Goal: Task Accomplishment & Management: Use online tool/utility

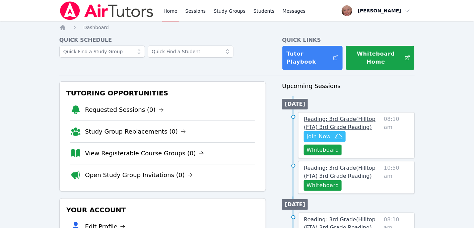
click at [315, 116] on span "Reading: 3rd Grade ( Hilltop (FTA) 3rd Grade Reading )" at bounding box center [340, 123] width 72 height 14
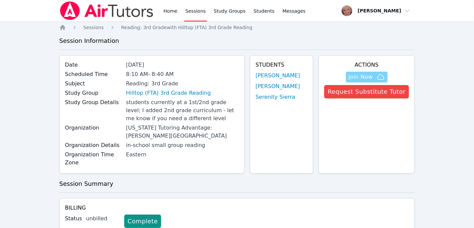
click at [373, 77] on span "Join Now" at bounding box center [361, 77] width 24 height 8
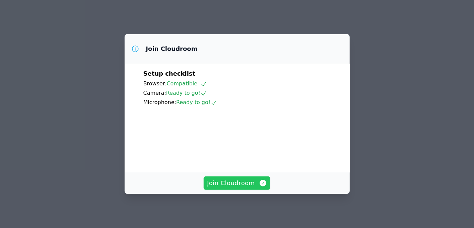
click at [224, 185] on span "Join Cloudroom" at bounding box center [237, 183] width 60 height 9
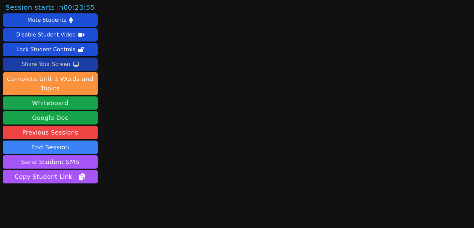
click at [73, 66] on icon at bounding box center [76, 64] width 6 height 5
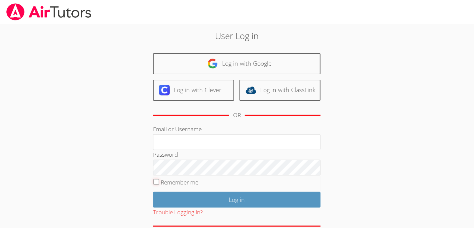
click at [156, 182] on input "Remember me" at bounding box center [157, 182] width 6 height 6
checkbox input "true"
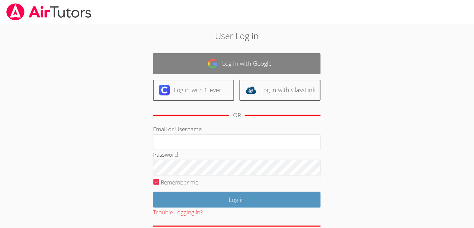
click at [228, 66] on link "Log in with Google" at bounding box center [237, 63] width 168 height 21
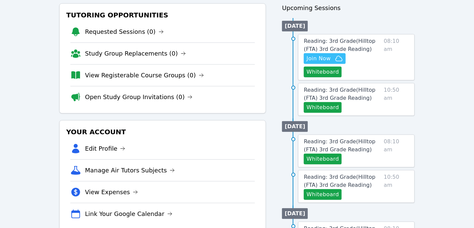
scroll to position [73, 0]
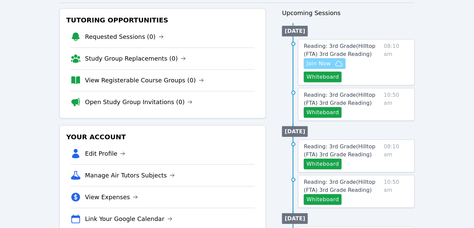
click at [329, 60] on span "Join Now" at bounding box center [319, 64] width 24 height 8
click at [320, 60] on span "Join Now" at bounding box center [319, 64] width 24 height 8
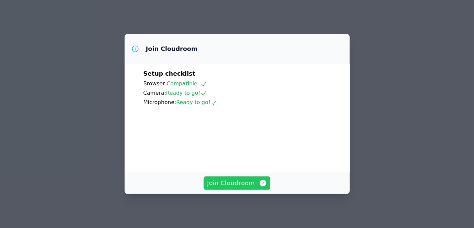
click at [233, 182] on span "Join Cloudroom" at bounding box center [237, 183] width 60 height 9
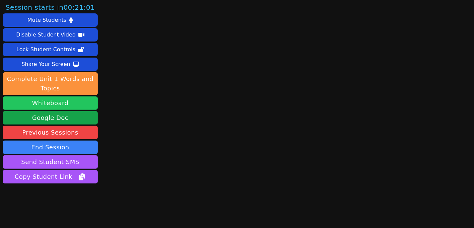
click at [38, 100] on button "Whiteboard" at bounding box center [50, 103] width 95 height 13
click at [60, 102] on button "Whiteboard" at bounding box center [50, 103] width 95 height 13
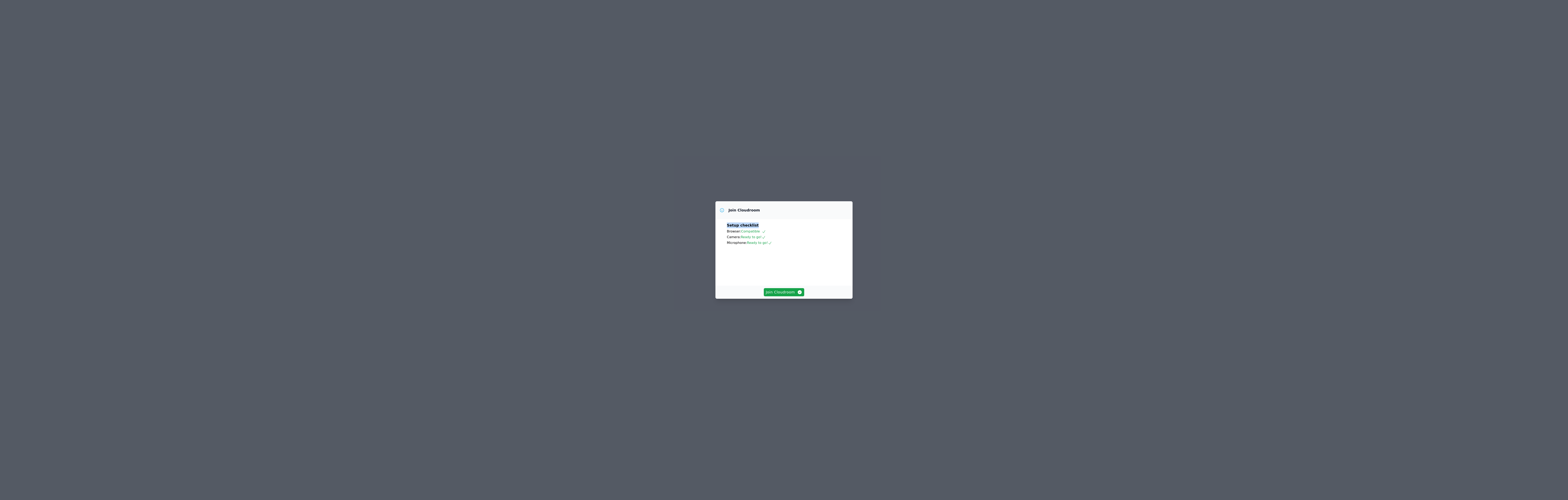
drag, startPoint x: 812, startPoint y: 207, endPoint x: 1003, endPoint y: 236, distance: 193.2
click at [289, 139] on div "Join Cloudroom Setup checklist Browser: Compatible Camera: Ready to go! Microph…" at bounding box center [784, 250] width 1568 height 500
click at [289, 139] on button "Join Cloudroom" at bounding box center [784, 292] width 41 height 8
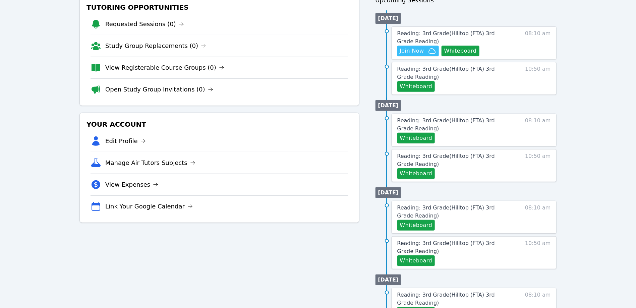
scroll to position [89, 0]
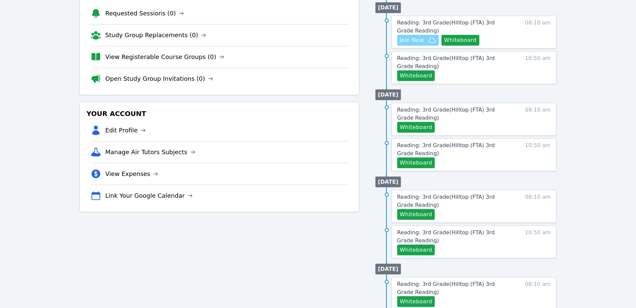
click at [410, 38] on span "Join Now" at bounding box center [412, 40] width 24 height 8
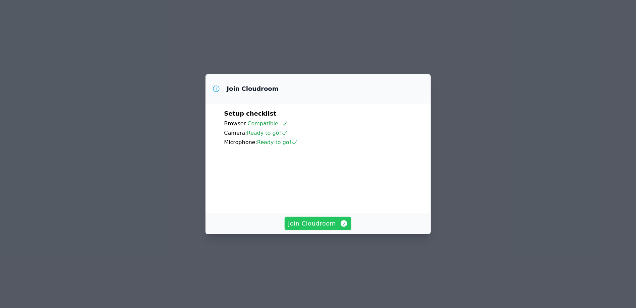
click at [308, 228] on span "Join Cloudroom" at bounding box center [318, 223] width 60 height 9
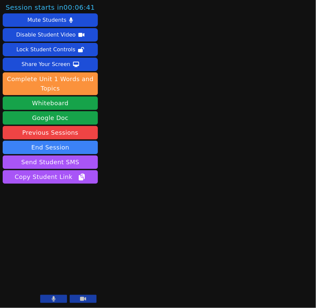
click at [62, 300] on button at bounding box center [53, 299] width 27 height 8
click at [57, 300] on button at bounding box center [53, 299] width 27 height 8
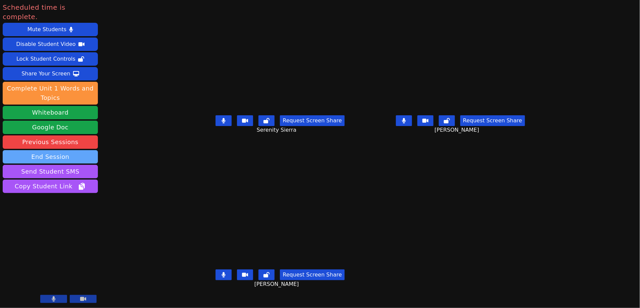
click at [68, 150] on button "End Session" at bounding box center [50, 156] width 95 height 13
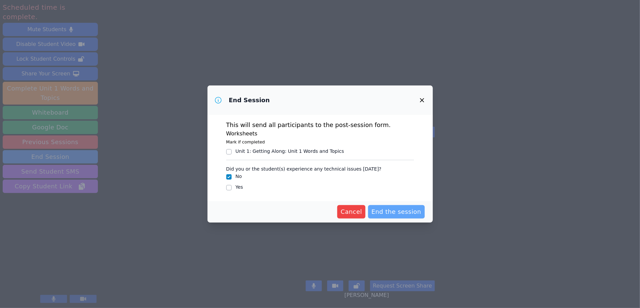
click at [396, 211] on span "End the session" at bounding box center [396, 211] width 50 height 9
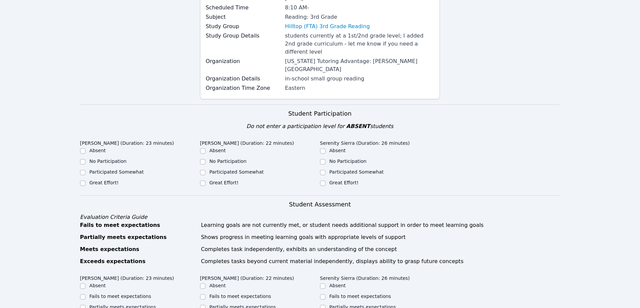
scroll to position [90, 0]
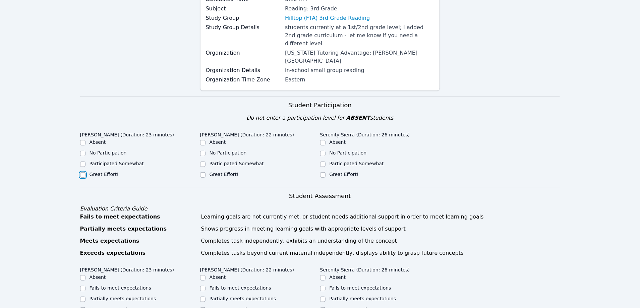
click at [83, 172] on input "Great Effort!" at bounding box center [82, 174] width 5 height 5
checkbox input "true"
click at [204, 172] on input "Great Effort!" at bounding box center [202, 174] width 5 height 5
checkbox input "true"
click at [324, 172] on input "Great Effort!" at bounding box center [322, 174] width 5 height 5
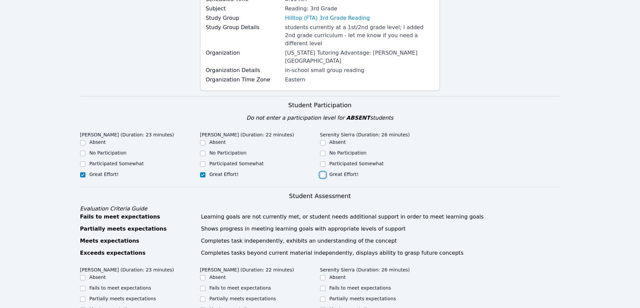
checkbox input "true"
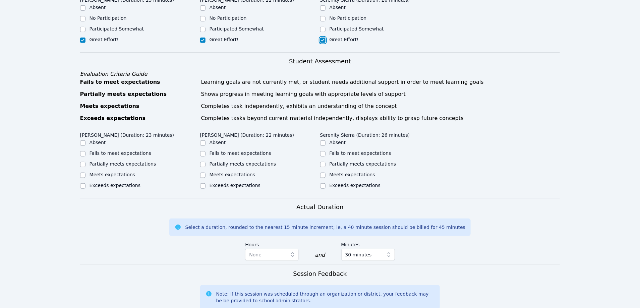
scroll to position [225, 0]
click at [83, 172] on input "Meets expectations" at bounding box center [82, 174] width 5 height 5
checkbox input "true"
click at [203, 172] on input "Meets expectations" at bounding box center [202, 174] width 5 height 5
checkbox input "true"
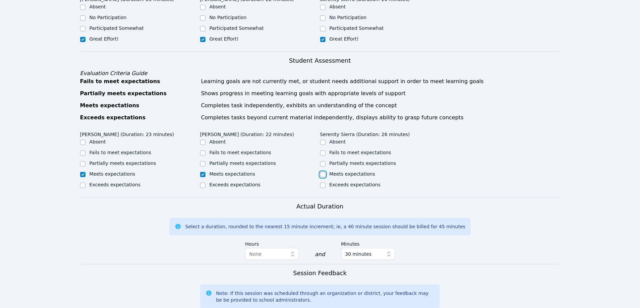
click at [321, 172] on input "Meets expectations" at bounding box center [322, 174] width 5 height 5
checkbox input "true"
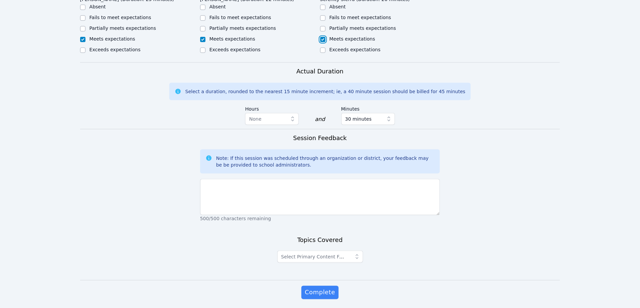
scroll to position [367, 0]
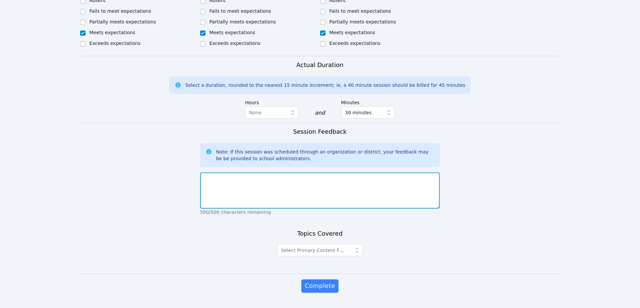
click at [258, 173] on textarea at bounding box center [320, 191] width 240 height 36
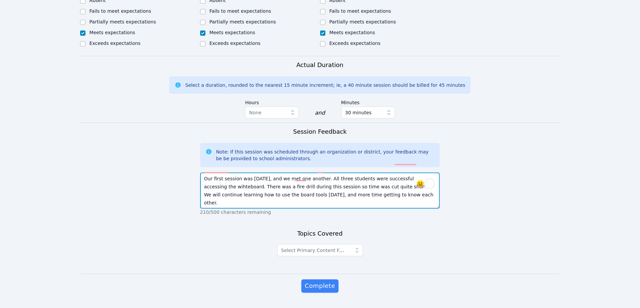
type textarea "Our first session was today, and we met one another. All three students were su…"
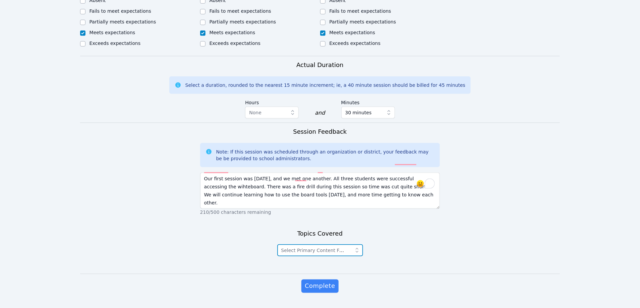
click at [358, 247] on icon "button" at bounding box center [357, 250] width 7 height 7
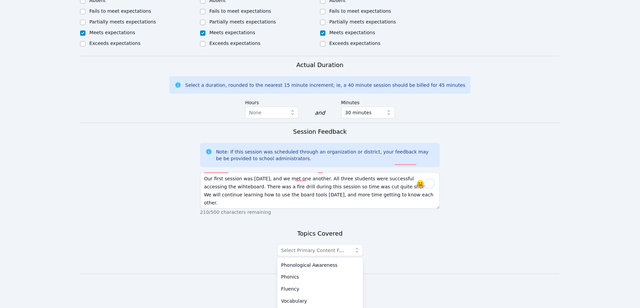
click at [414, 232] on div "Topics Covered Select Primary Content Focus Phonological Awareness Phonics Flue…" at bounding box center [320, 251] width 240 height 45
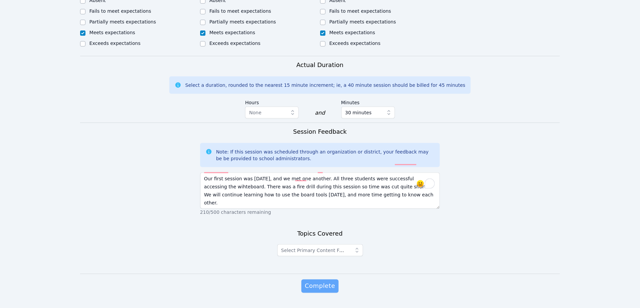
click at [322, 282] on span "Complete" at bounding box center [320, 286] width 30 height 9
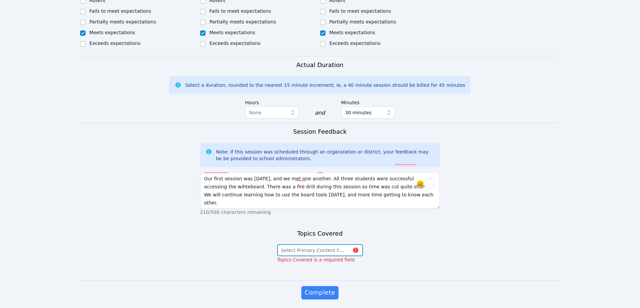
click at [356, 244] on button "Select Primary Content Focus" at bounding box center [320, 250] width 86 height 12
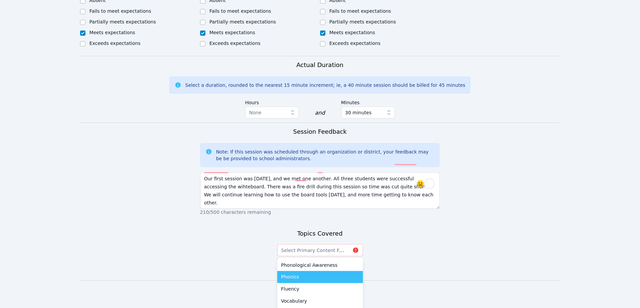
scroll to position [373, 0]
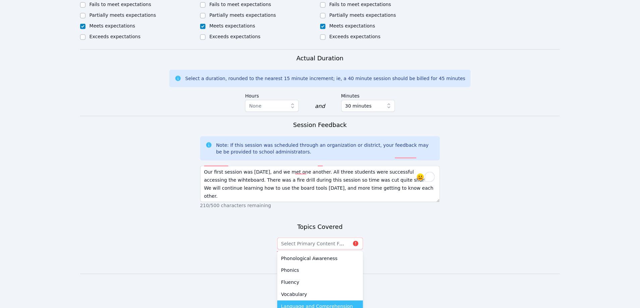
click at [310, 301] on li "Language and Comprehension" at bounding box center [320, 307] width 86 height 12
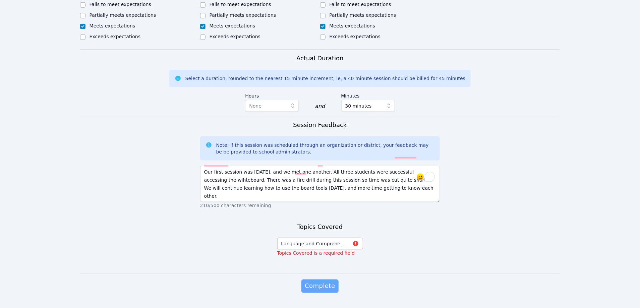
click at [321, 282] on span "Complete" at bounding box center [320, 286] width 30 height 9
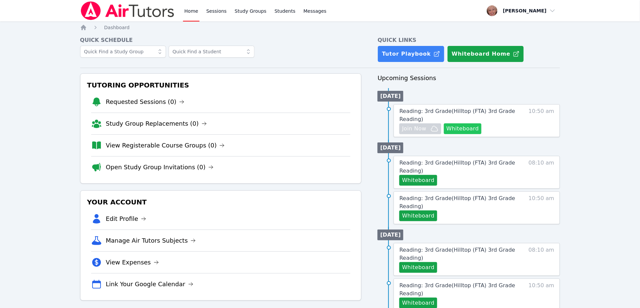
click at [458, 130] on button "Whiteboard" at bounding box center [463, 128] width 38 height 11
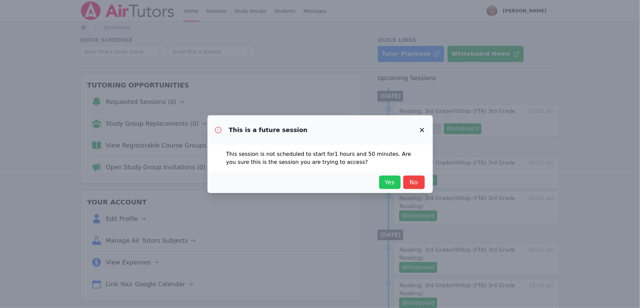
click at [390, 182] on span "Yes" at bounding box center [390, 182] width 15 height 9
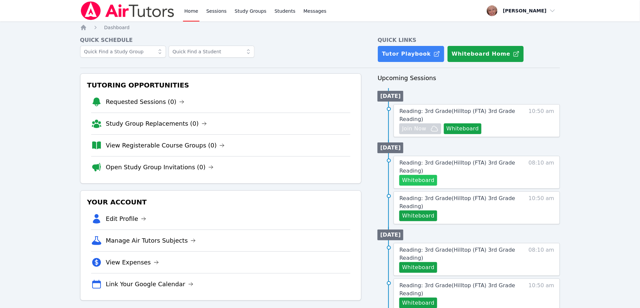
click at [413, 179] on button "Whiteboard" at bounding box center [418, 180] width 38 height 11
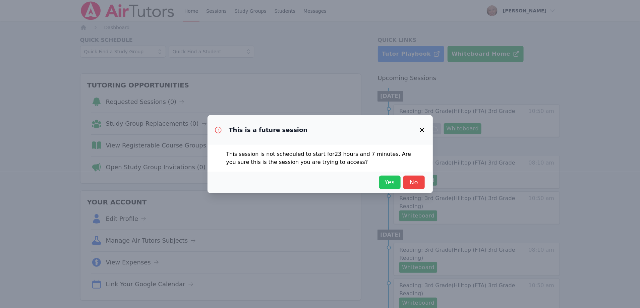
click at [390, 184] on span "Yes" at bounding box center [390, 182] width 15 height 9
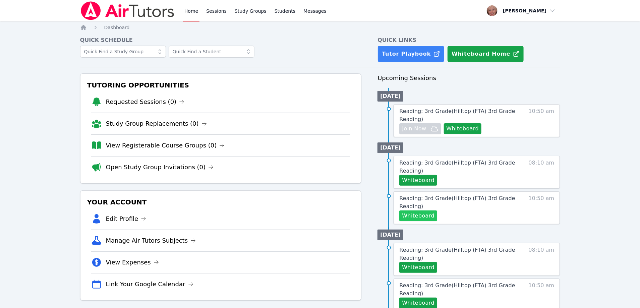
click at [424, 219] on button "Whiteboard" at bounding box center [418, 216] width 38 height 11
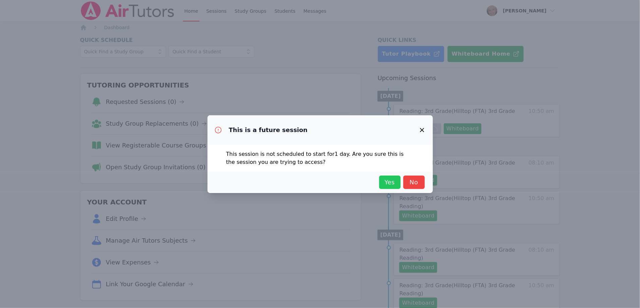
click at [388, 184] on span "Yes" at bounding box center [390, 182] width 15 height 9
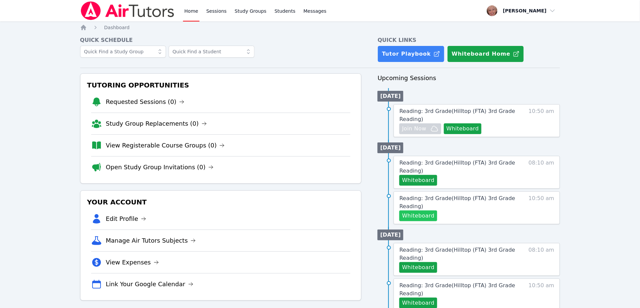
click at [412, 211] on button "Whiteboard" at bounding box center [418, 216] width 38 height 11
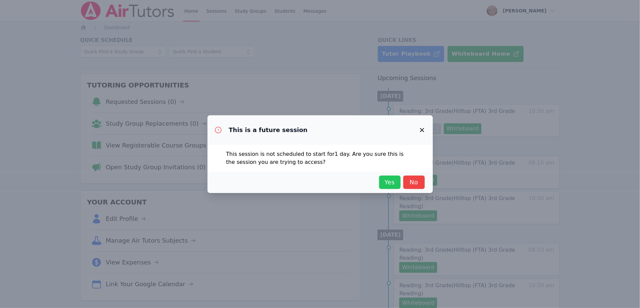
click at [390, 179] on span "Yes" at bounding box center [390, 182] width 15 height 9
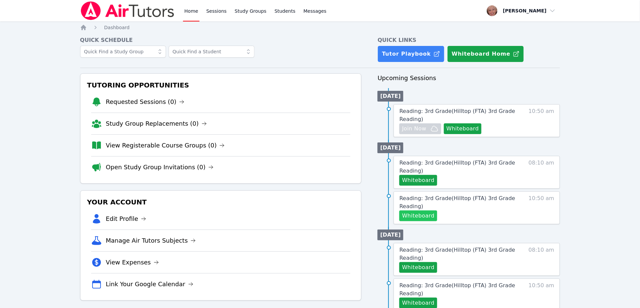
click at [414, 214] on button "Whiteboard" at bounding box center [418, 216] width 38 height 11
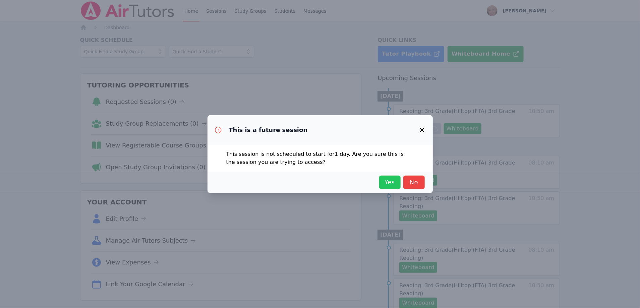
click at [395, 182] on span "Yes" at bounding box center [390, 182] width 15 height 9
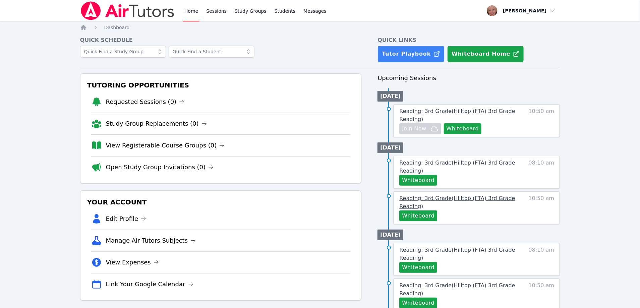
click at [415, 195] on span "Reading: 3rd Grade ( Hilltop (FTA) 3rd Grade Reading )" at bounding box center [457, 202] width 116 height 14
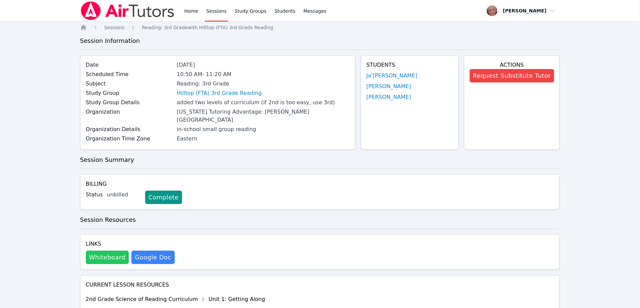
click at [96, 251] on button "Whiteboard" at bounding box center [107, 257] width 43 height 13
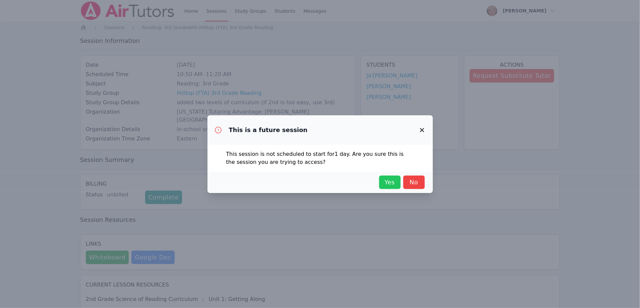
click at [393, 178] on span "Yes" at bounding box center [390, 182] width 15 height 9
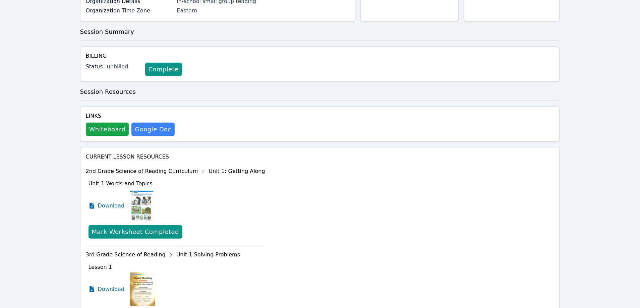
scroll to position [129, 0]
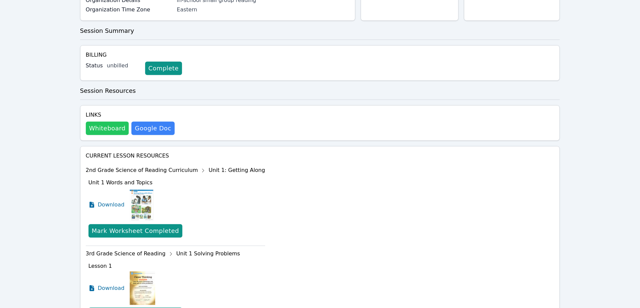
click at [100, 122] on button "Whiteboard" at bounding box center [107, 128] width 43 height 13
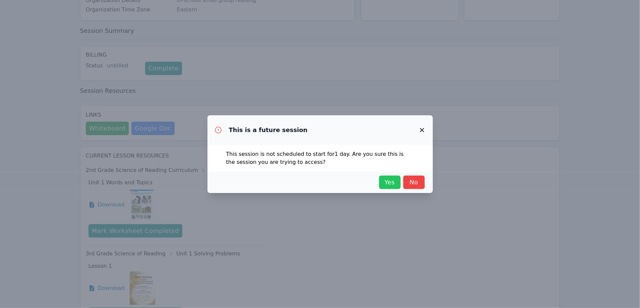
click at [392, 180] on span "Yes" at bounding box center [390, 182] width 15 height 9
